Goal: Transaction & Acquisition: Purchase product/service

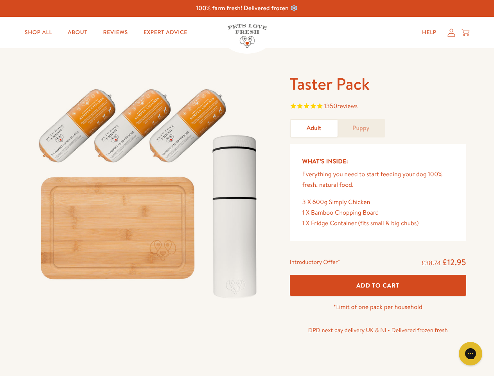
click at [247, 188] on img at bounding box center [149, 189] width 243 height 233
click at [378, 107] on span "1350 reviews" at bounding box center [378, 107] width 177 height 12
click at [378, 285] on div "Introductory Offer* £38.74 £12.95 Add To Cart *Limit of one pack per household …" at bounding box center [378, 299] width 189 height 90
click at [471, 353] on icon "Gorgias live chat" at bounding box center [470, 353] width 7 height 7
